Goal: Information Seeking & Learning: Learn about a topic

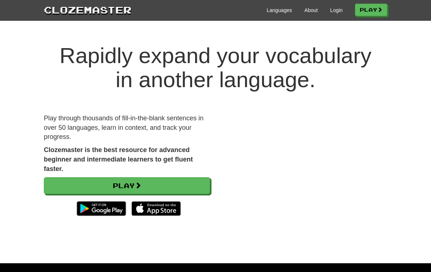
click at [335, 12] on link "Login" at bounding box center [336, 10] width 12 height 7
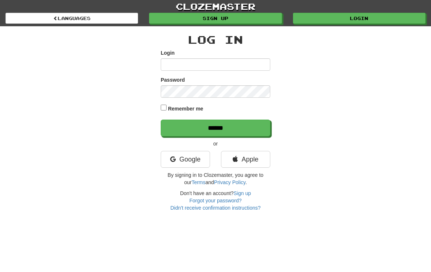
click at [192, 161] on link "Google" at bounding box center [185, 159] width 49 height 17
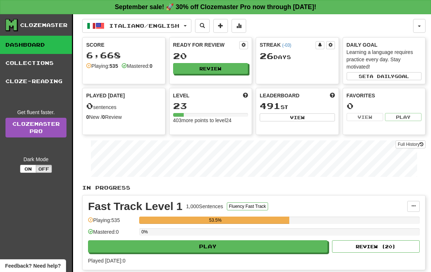
click at [228, 246] on button "Play" at bounding box center [207, 247] width 239 height 12
select select "**"
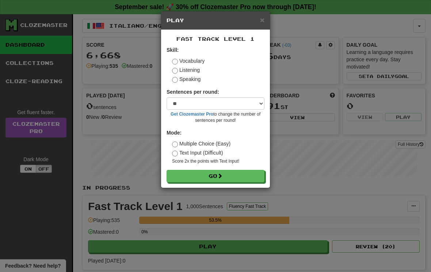
click at [237, 175] on button "Go" at bounding box center [215, 176] width 98 height 12
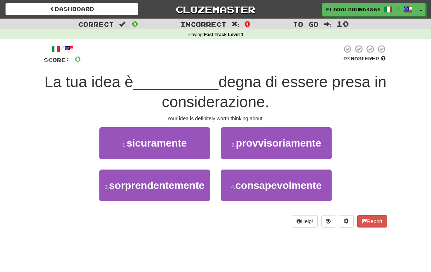
click at [181, 143] on span "sicuramente" at bounding box center [157, 143] width 60 height 11
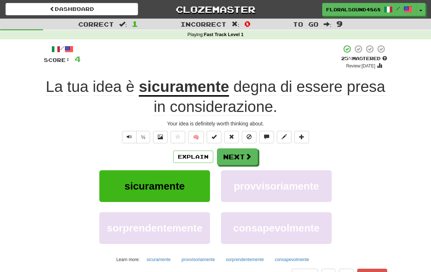
click at [243, 160] on button "Next" at bounding box center [237, 157] width 41 height 17
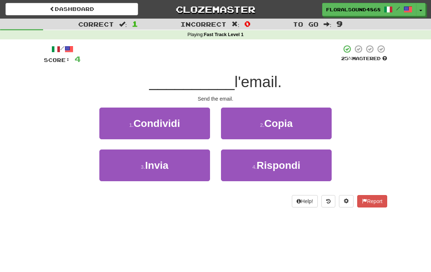
click at [193, 163] on button "3 . Invia" at bounding box center [154, 166] width 111 height 32
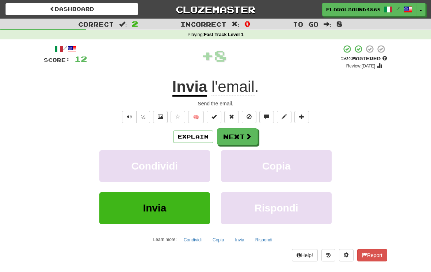
click at [247, 137] on span at bounding box center [248, 136] width 7 height 7
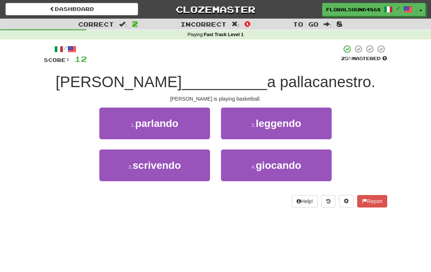
click at [303, 165] on button "4 . giocando" at bounding box center [276, 166] width 111 height 32
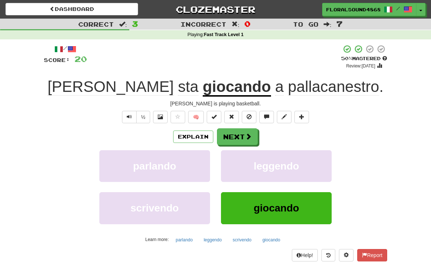
click at [248, 138] on span at bounding box center [248, 136] width 7 height 7
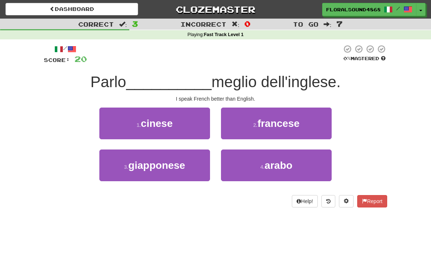
click at [310, 124] on button "2 . [DEMOGRAPHIC_DATA]" at bounding box center [276, 124] width 111 height 32
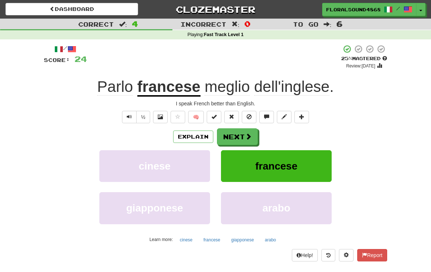
click at [245, 139] on span at bounding box center [248, 136] width 7 height 7
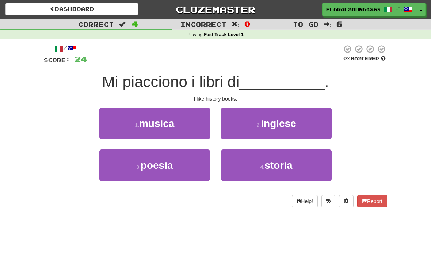
click at [295, 169] on button "4 . storia" at bounding box center [276, 166] width 111 height 32
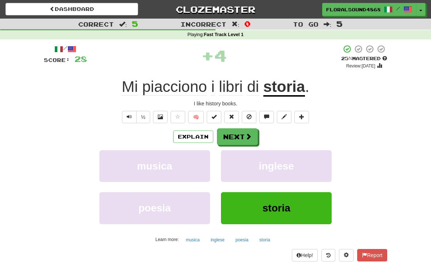
click at [244, 137] on button "Next" at bounding box center [237, 136] width 41 height 17
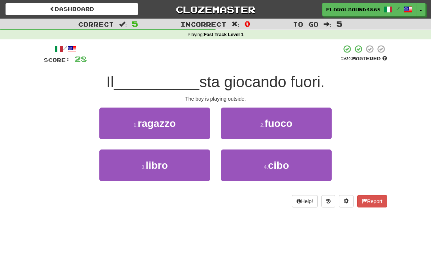
click at [196, 122] on button "1 . ragazzo" at bounding box center [154, 124] width 111 height 32
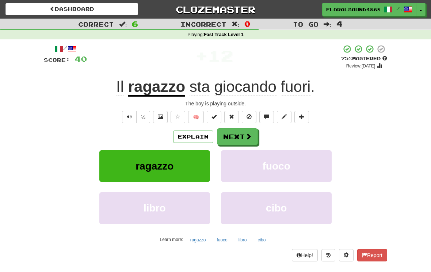
click at [246, 139] on span at bounding box center [248, 136] width 7 height 7
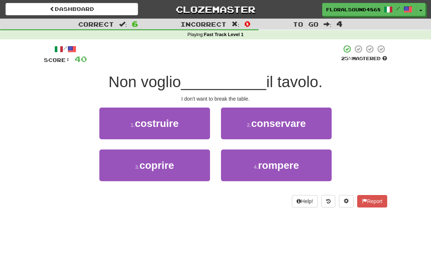
click at [314, 165] on button "4 . rompere" at bounding box center [276, 166] width 111 height 32
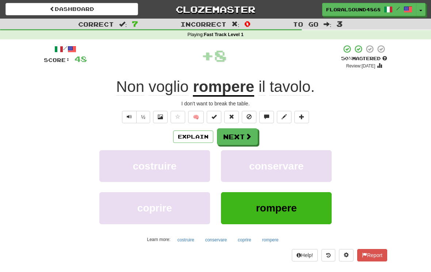
click at [242, 137] on button "Next" at bounding box center [237, 136] width 41 height 17
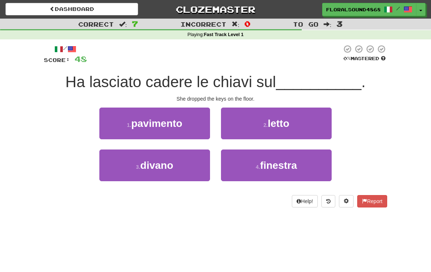
click at [317, 125] on button "2 . letto" at bounding box center [276, 124] width 111 height 32
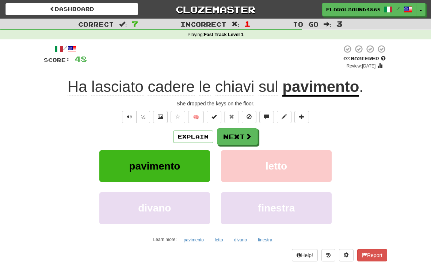
click at [246, 135] on span at bounding box center [248, 136] width 7 height 7
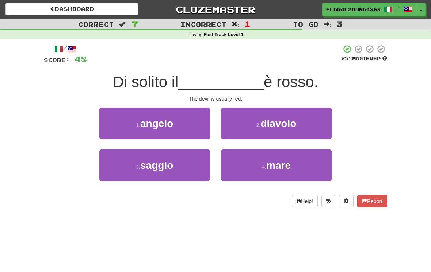
click at [325, 124] on button "2 . diavolo" at bounding box center [276, 124] width 111 height 32
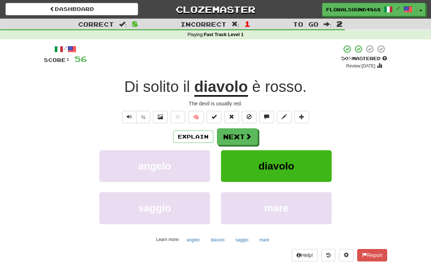
click at [250, 133] on span at bounding box center [248, 136] width 7 height 7
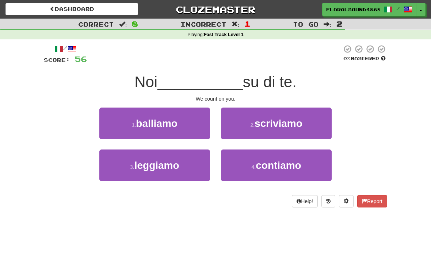
click at [291, 164] on span "contiamo" at bounding box center [278, 165] width 45 height 11
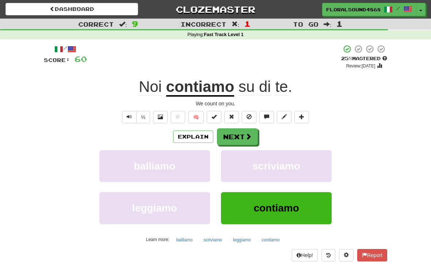
click at [246, 136] on span at bounding box center [248, 136] width 7 height 7
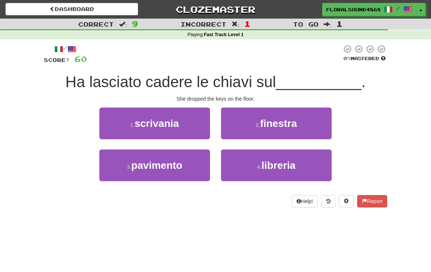
click at [176, 168] on span "pavimento" at bounding box center [156, 165] width 51 height 11
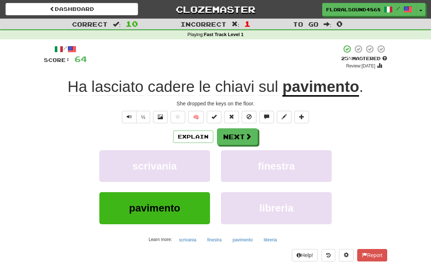
click at [246, 135] on span at bounding box center [248, 136] width 7 height 7
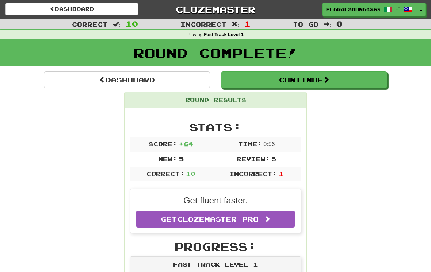
click at [352, 85] on button "Continue" at bounding box center [304, 80] width 166 height 17
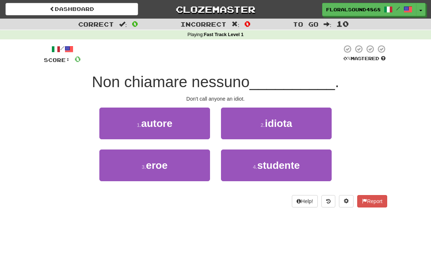
click at [325, 116] on button "2 . idiota" at bounding box center [276, 124] width 111 height 32
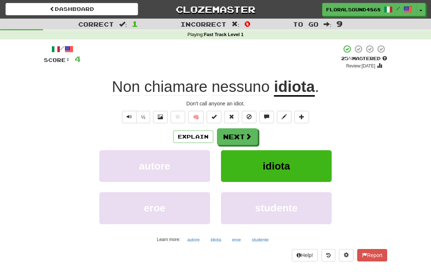
click at [250, 133] on span at bounding box center [248, 136] width 7 height 7
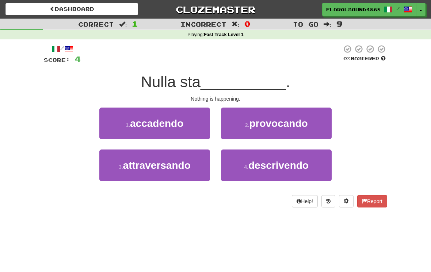
click at [196, 167] on button "3 . attraversando" at bounding box center [154, 166] width 111 height 32
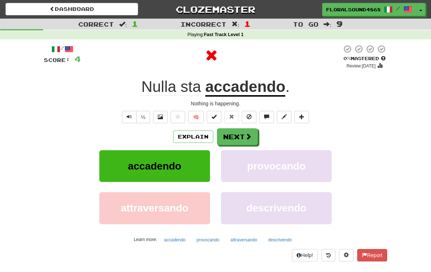
click at [248, 134] on span at bounding box center [248, 136] width 7 height 7
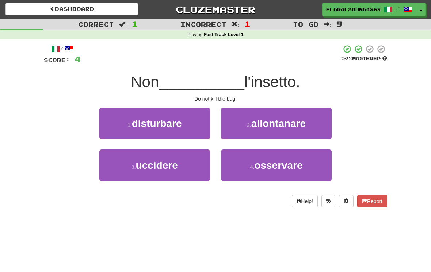
click at [193, 168] on button "3 . uccidere" at bounding box center [154, 166] width 111 height 32
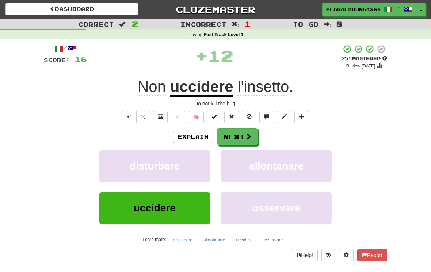
click at [242, 137] on button "Next" at bounding box center [237, 136] width 41 height 17
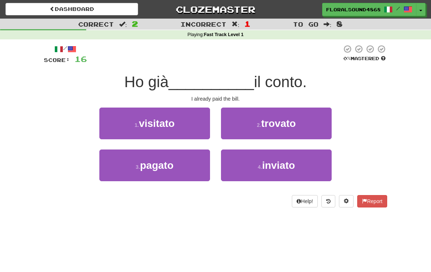
click at [189, 164] on button "3 . pagato" at bounding box center [154, 166] width 111 height 32
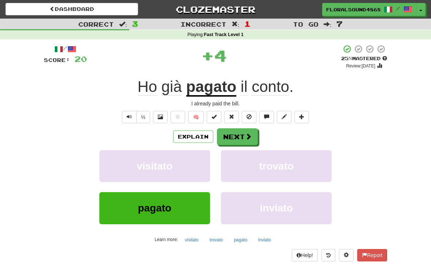
click at [244, 134] on button "Next" at bounding box center [237, 136] width 41 height 17
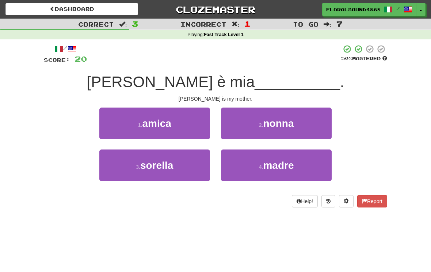
click at [318, 162] on button "4 . madre" at bounding box center [276, 166] width 111 height 32
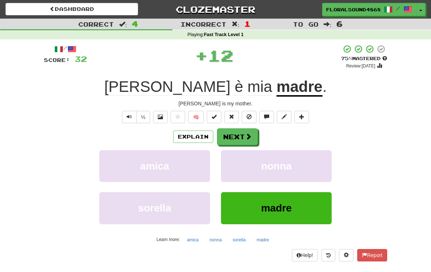
click at [243, 135] on button "Next" at bounding box center [237, 136] width 41 height 17
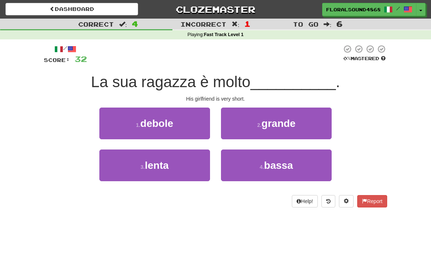
click at [318, 163] on button "4 . bassa" at bounding box center [276, 166] width 111 height 32
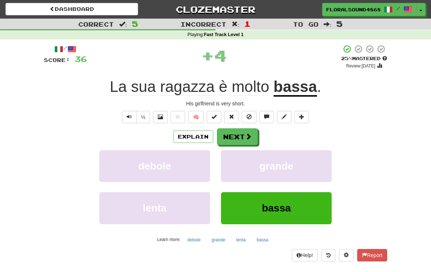
click at [245, 135] on span at bounding box center [248, 136] width 7 height 7
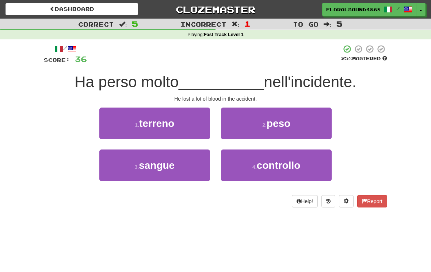
click at [197, 165] on button "3 . sangue" at bounding box center [154, 166] width 111 height 32
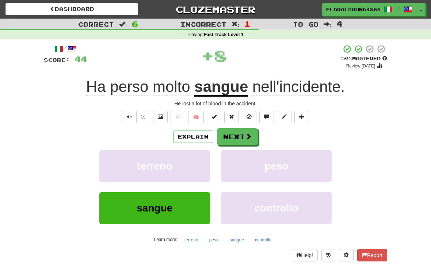
click at [247, 136] on span at bounding box center [248, 136] width 7 height 7
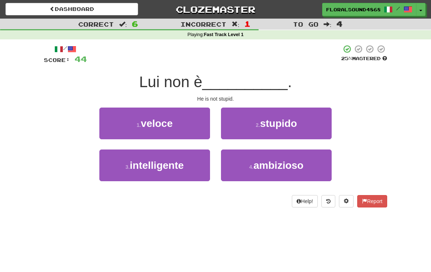
click at [320, 124] on button "2 . stupido" at bounding box center [276, 124] width 111 height 32
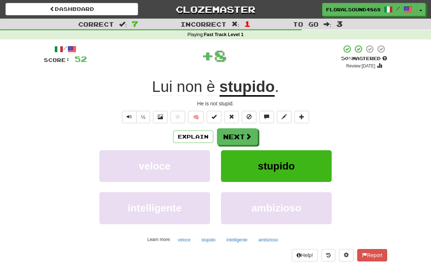
click at [250, 134] on span at bounding box center [248, 136] width 7 height 7
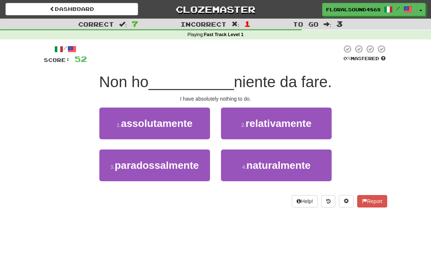
click at [199, 127] on button "1 . assolutamente" at bounding box center [154, 124] width 111 height 32
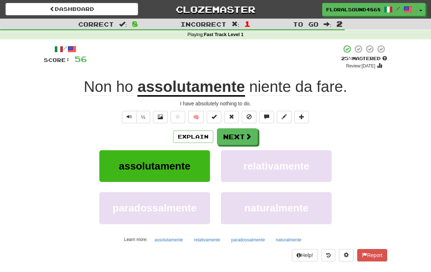
click at [250, 135] on span at bounding box center [248, 136] width 7 height 7
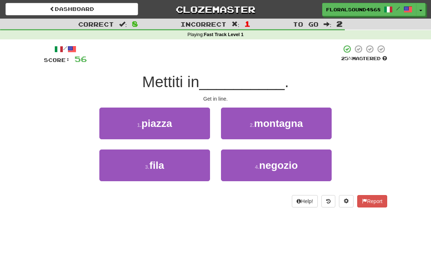
click at [200, 167] on button "3 . fila" at bounding box center [154, 166] width 111 height 32
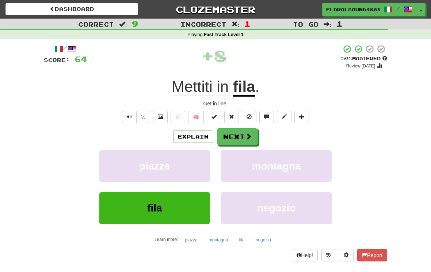
click at [248, 134] on span at bounding box center [248, 136] width 7 height 7
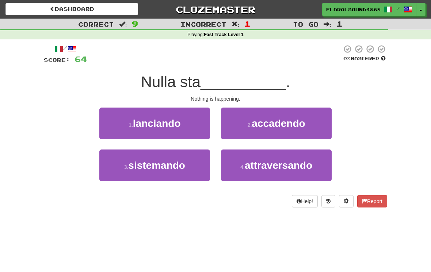
click at [311, 122] on button "2 . accadendo" at bounding box center [276, 124] width 111 height 32
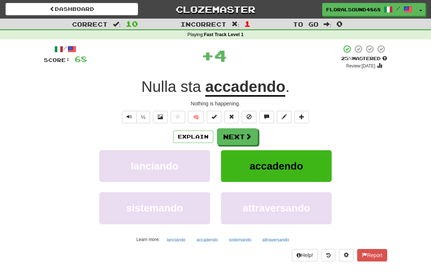
click at [243, 136] on button "Next" at bounding box center [237, 136] width 41 height 17
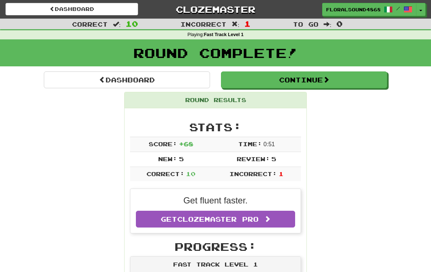
click at [339, 75] on button "Continue" at bounding box center [304, 80] width 166 height 17
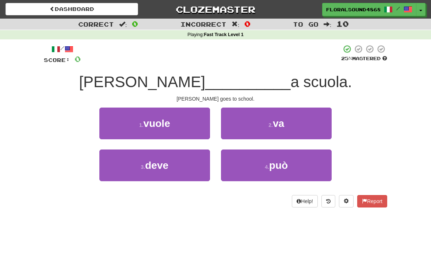
click at [299, 122] on button "2 . va" at bounding box center [276, 124] width 111 height 32
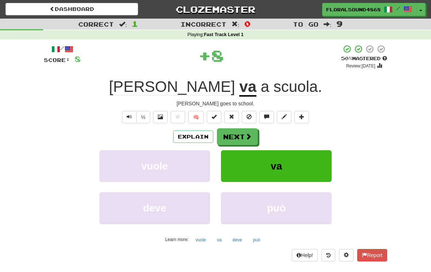
click at [250, 137] on span at bounding box center [248, 136] width 7 height 7
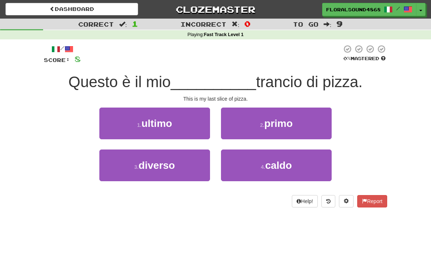
click at [191, 126] on button "1 . ultimo" at bounding box center [154, 124] width 111 height 32
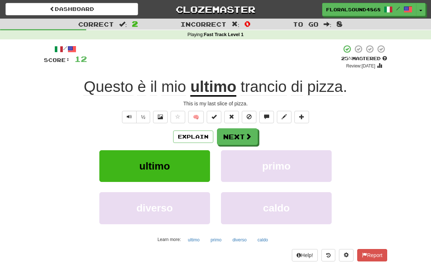
click at [246, 136] on span at bounding box center [248, 136] width 7 height 7
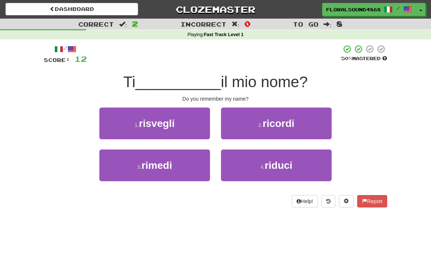
click at [299, 128] on button "2 . ricordi" at bounding box center [276, 124] width 111 height 32
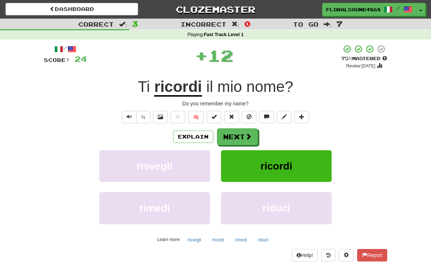
click at [238, 132] on button "Next" at bounding box center [237, 136] width 41 height 17
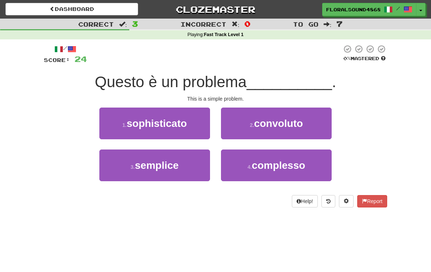
click at [190, 166] on button "3 . semplice" at bounding box center [154, 166] width 111 height 32
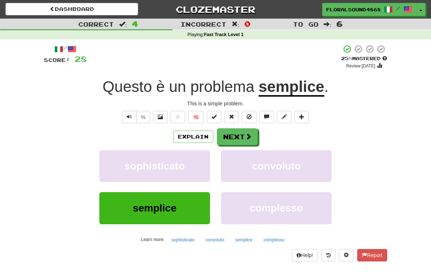
click at [247, 138] on span at bounding box center [248, 136] width 7 height 7
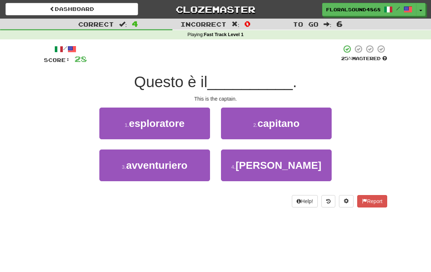
click at [310, 126] on button "2 . [PERSON_NAME]" at bounding box center [276, 124] width 111 height 32
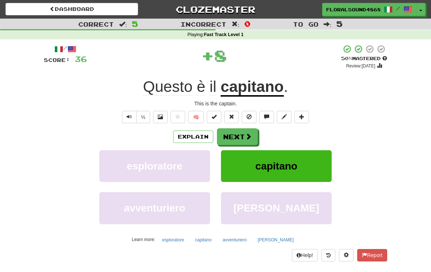
click at [245, 136] on span at bounding box center [248, 136] width 7 height 7
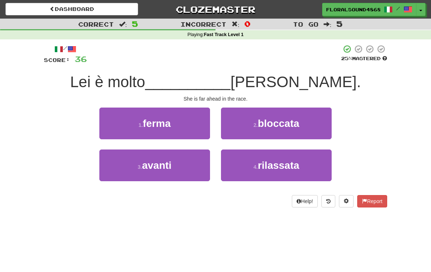
click at [186, 167] on button "3 . avanti" at bounding box center [154, 166] width 111 height 32
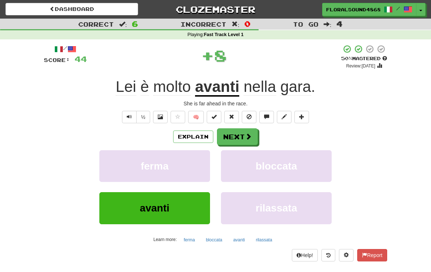
click at [250, 137] on span at bounding box center [248, 136] width 7 height 7
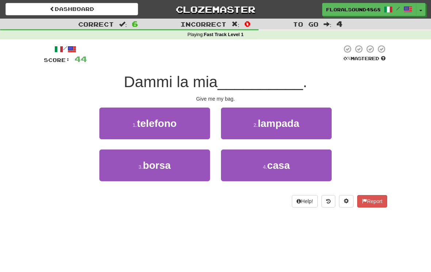
click at [186, 164] on button "3 . borsa" at bounding box center [154, 166] width 111 height 32
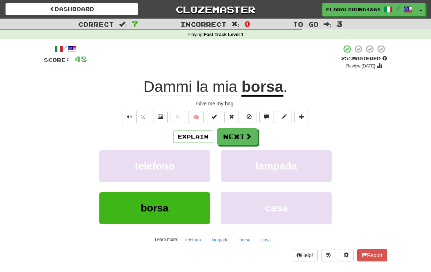
click at [249, 135] on span at bounding box center [248, 136] width 7 height 7
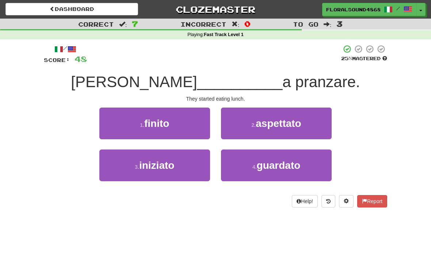
click at [188, 166] on button "3 . iniziato" at bounding box center [154, 166] width 111 height 32
